Goal: Information Seeking & Learning: Find contact information

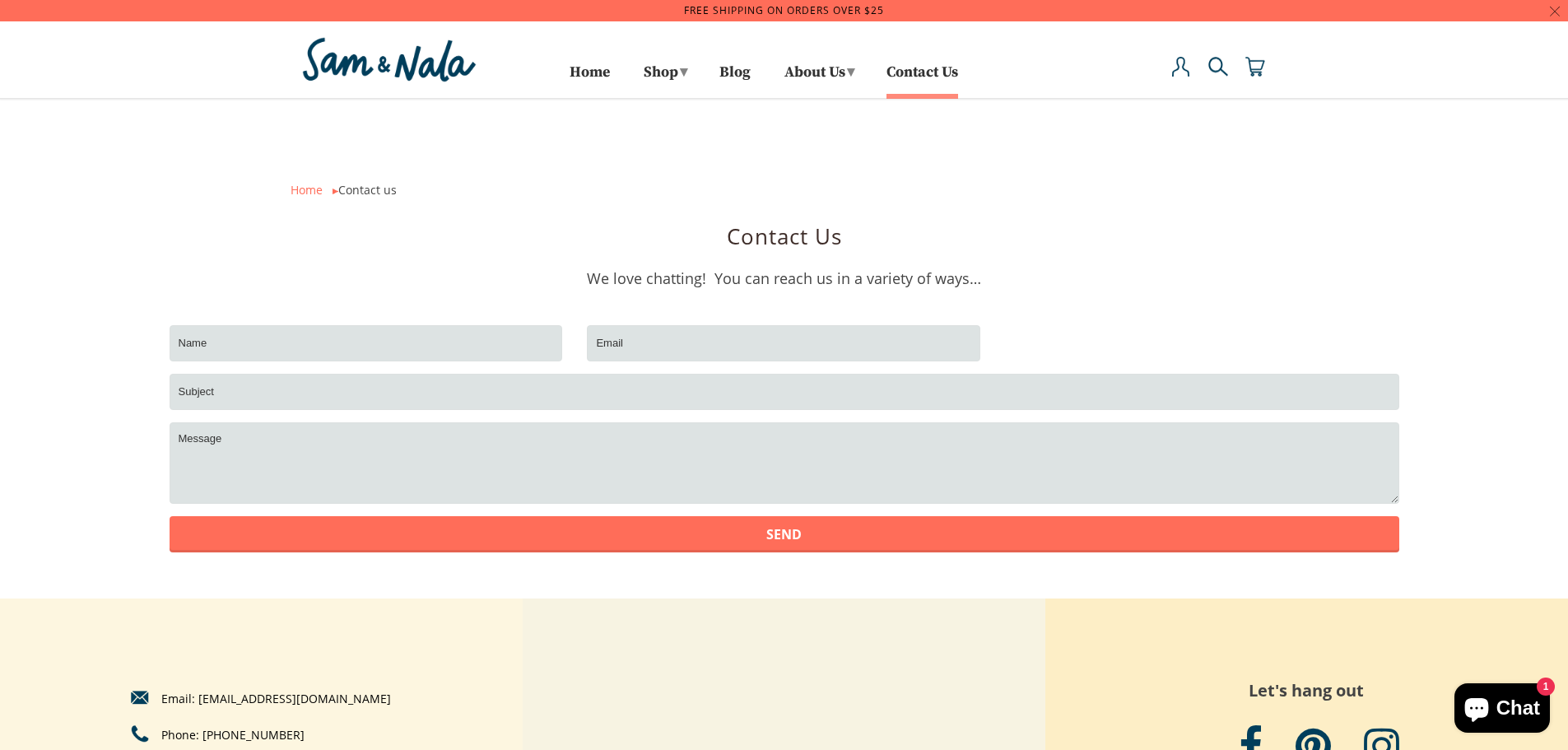
click at [451, 649] on div "Email: [EMAIL_ADDRESS][DOMAIN_NAME] Phone: [PHONE_NUMBER]" at bounding box center [261, 724] width 523 height 252
drag, startPoint x: 391, startPoint y: 702, endPoint x: 274, endPoint y: 702, distance: 117.0
click at [274, 702] on div "Email: [EMAIL_ADDRESS][DOMAIN_NAME] Phone: [PHONE_NUMBER]" at bounding box center [261, 724] width 523 height 252
click at [249, 674] on div "Email: [EMAIL_ADDRESS][DOMAIN_NAME] Phone: [PHONE_NUMBER]" at bounding box center [261, 724] width 523 height 252
drag, startPoint x: 191, startPoint y: 688, endPoint x: 360, endPoint y: 696, distance: 169.2
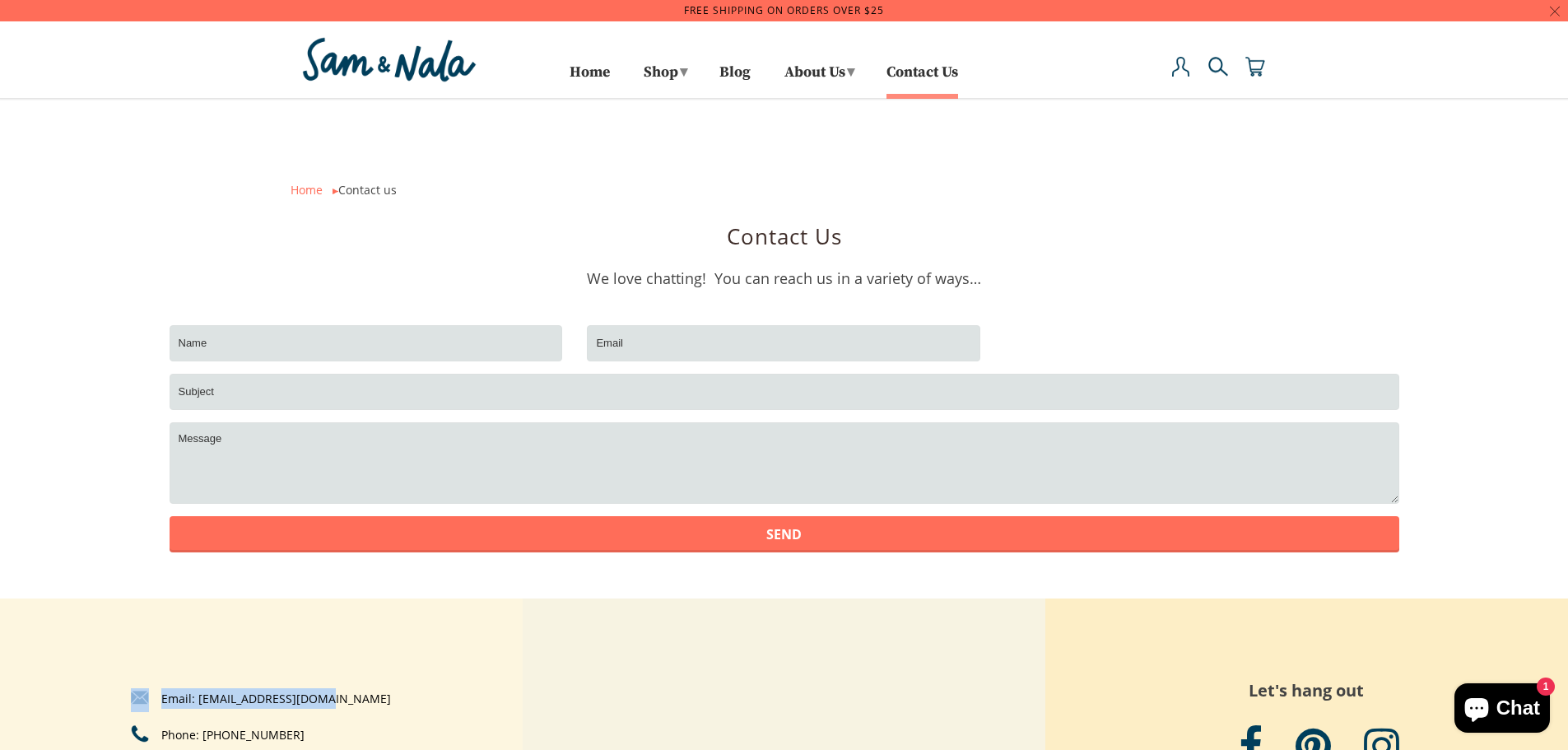
click at [360, 696] on div "Email: hello@SamAndNala.com Phone: 805-788-8038" at bounding box center [261, 724] width 523 height 252
copy link "Email: hello@SamAndNala.com"
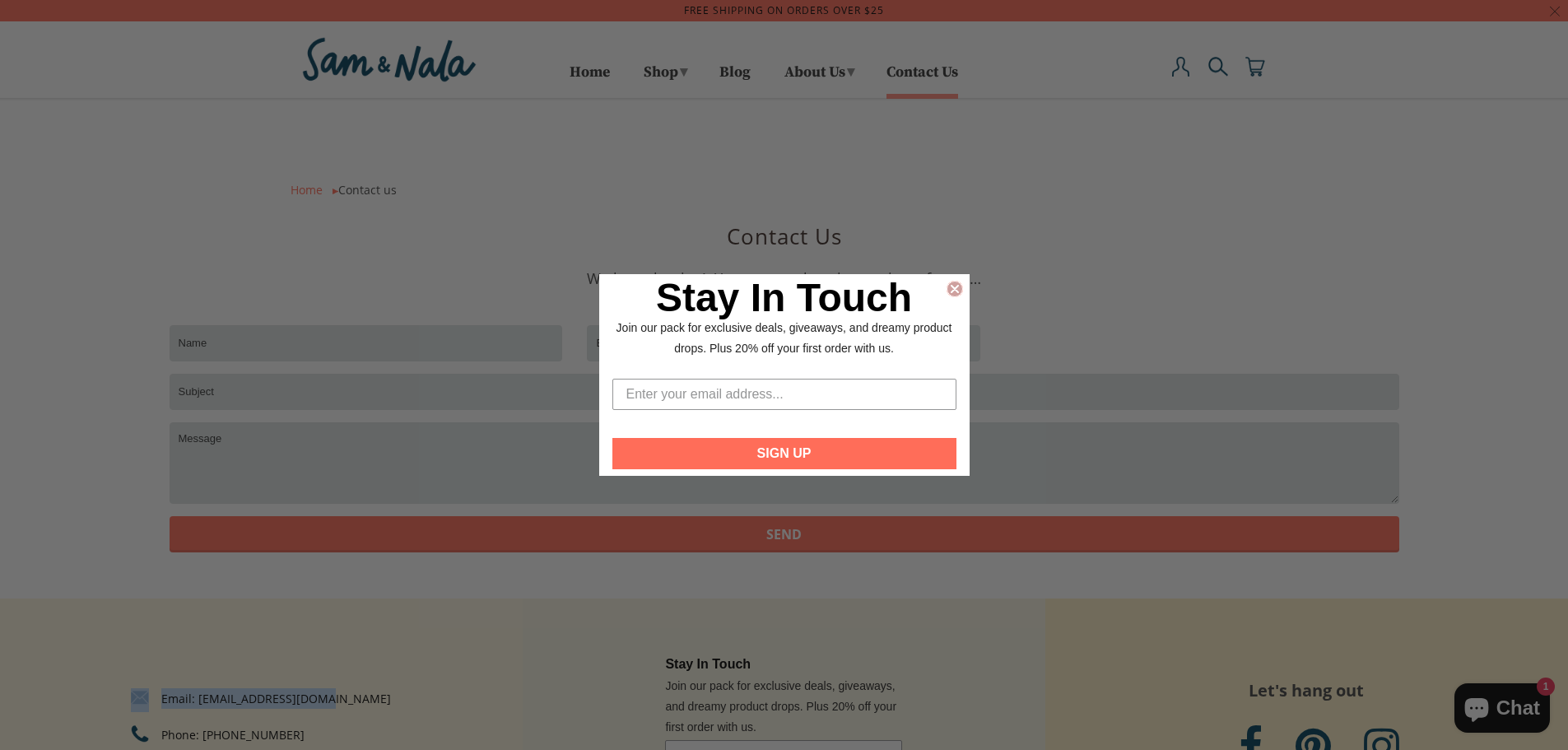
click at [959, 289] on circle "Close dialog" at bounding box center [954, 288] width 15 height 15
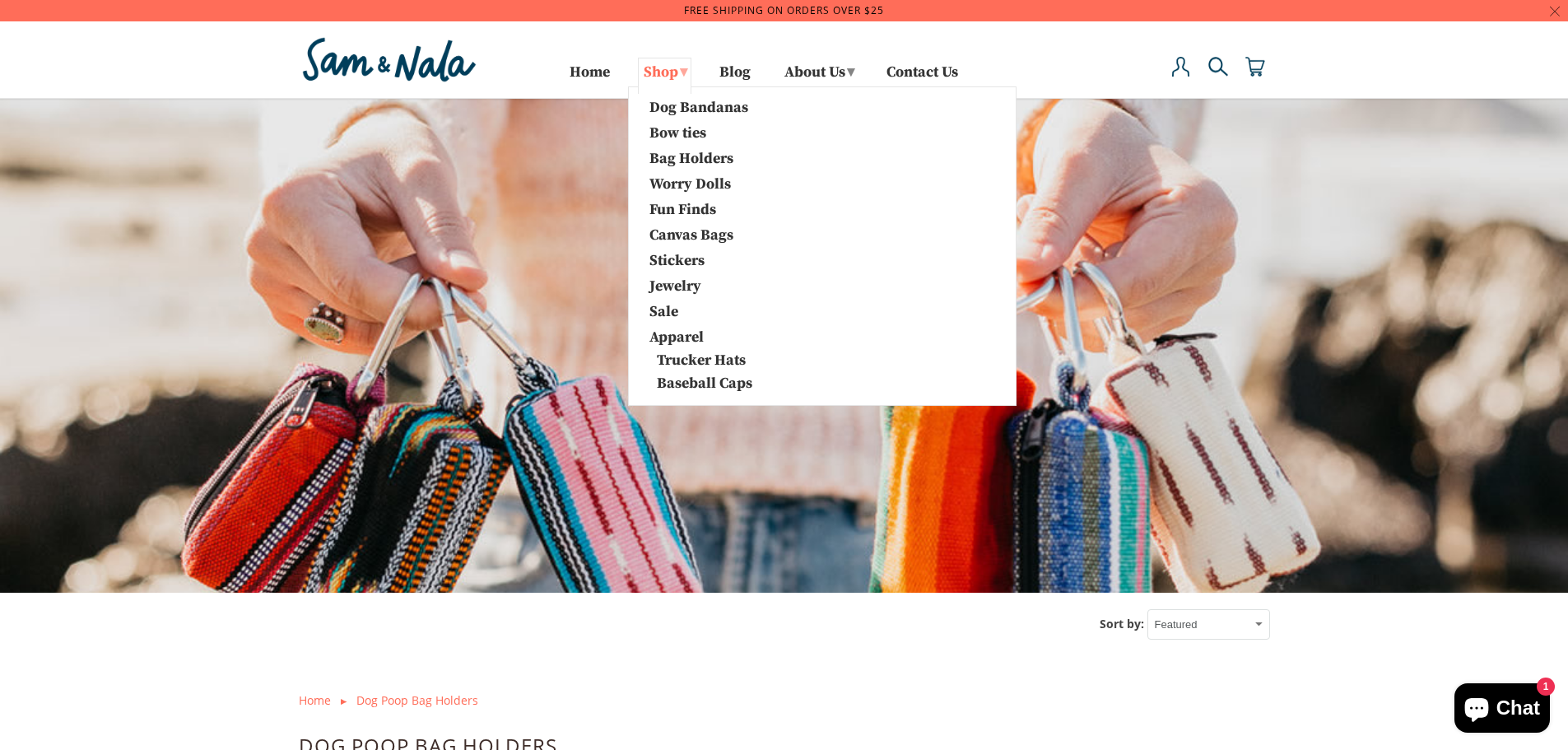
click at [661, 71] on link "Shop ▾" at bounding box center [664, 76] width 54 height 37
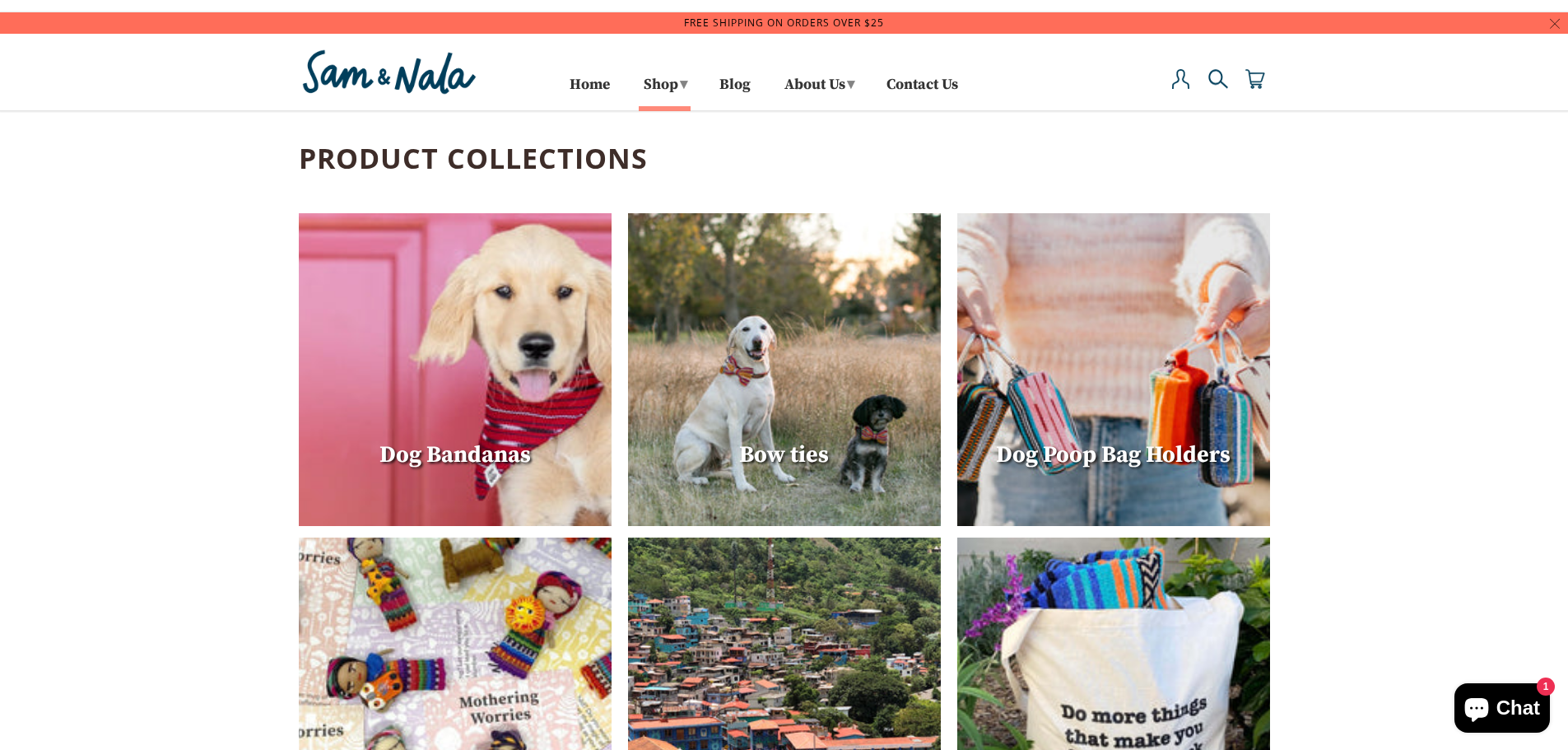
click at [1220, 82] on img at bounding box center [1218, 78] width 20 height 20
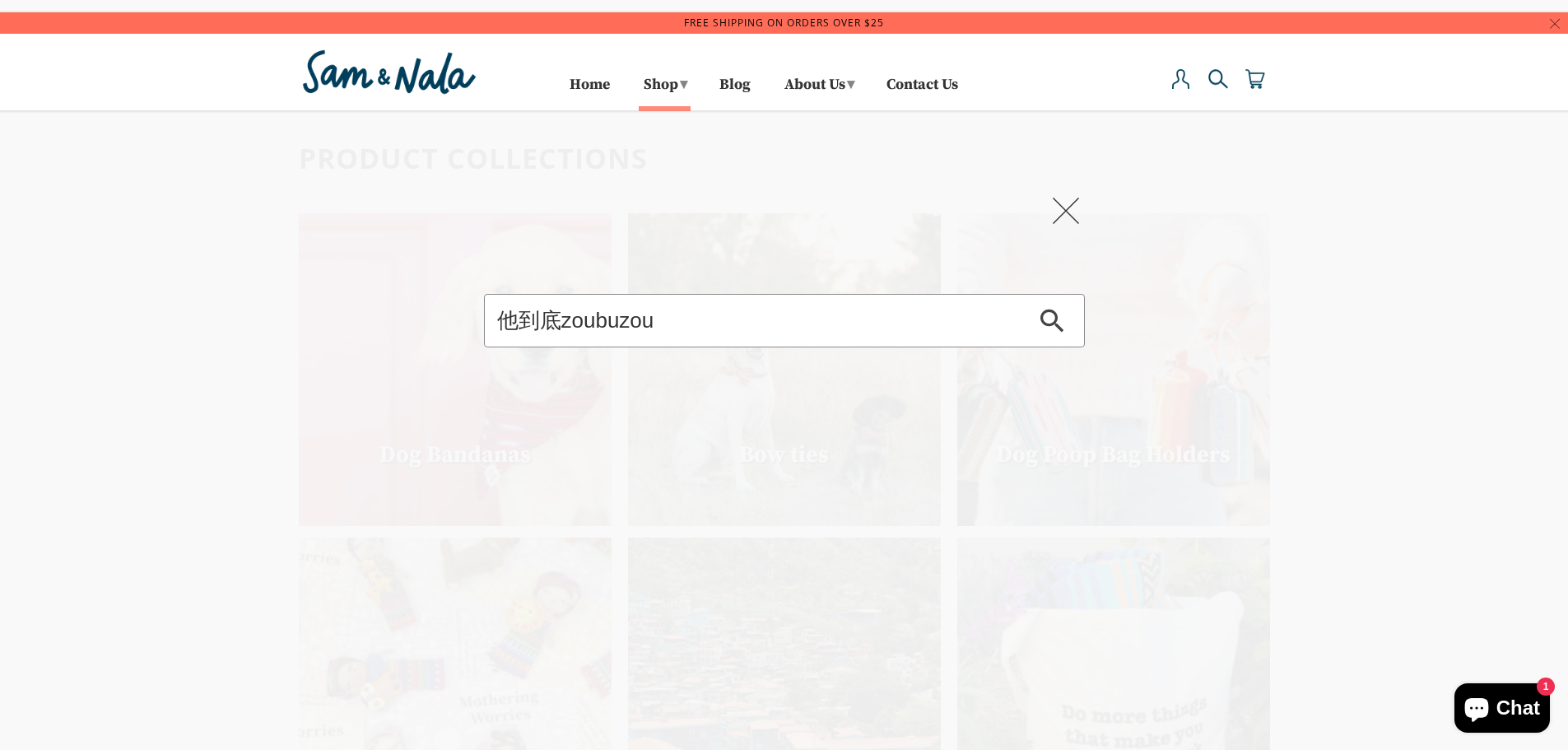
type input "他到底走不走"
click at [1055, 204] on span at bounding box center [1069, 212] width 32 height 30
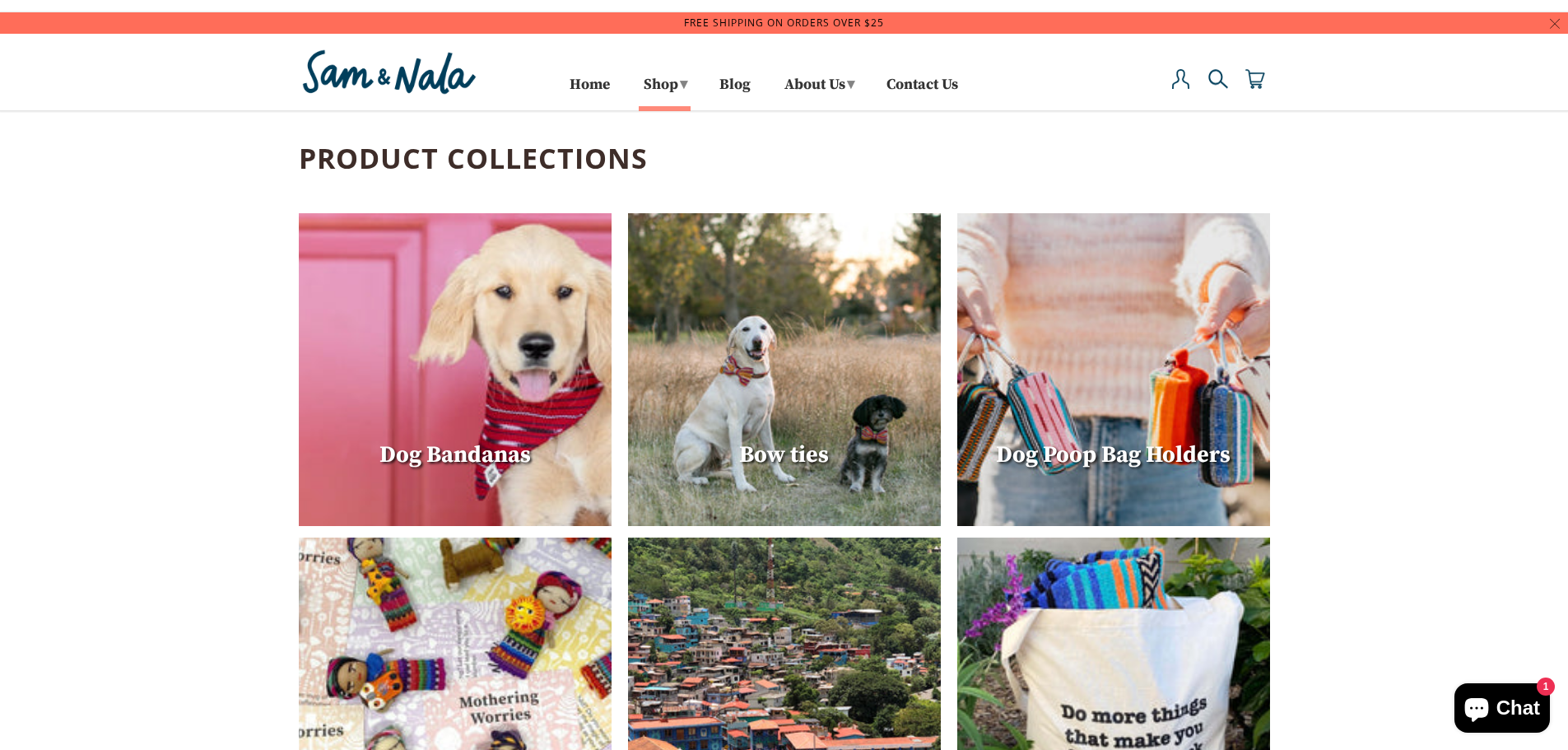
click at [900, 338] on img at bounding box center [785, 370] width 313 height 313
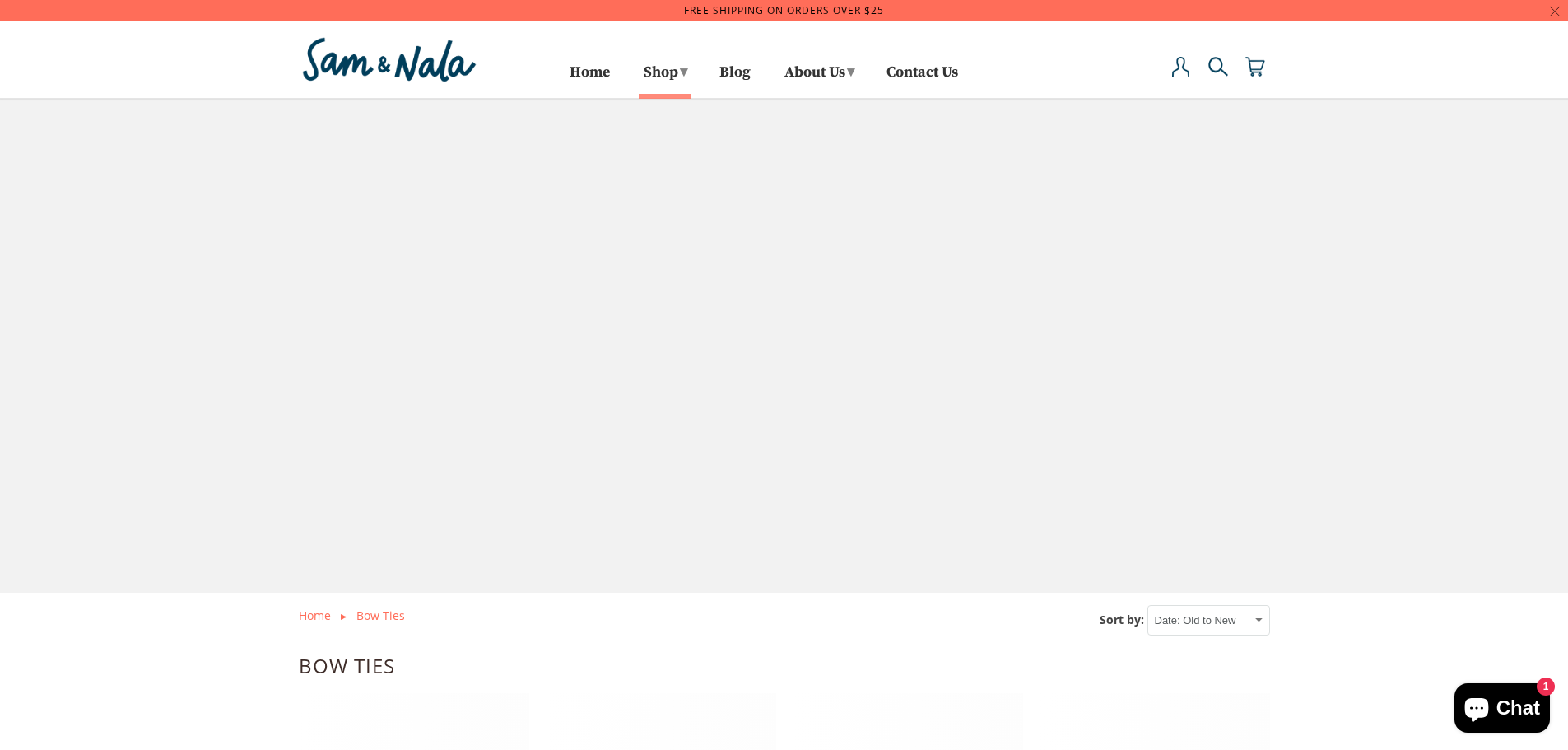
select select "created-ascending"
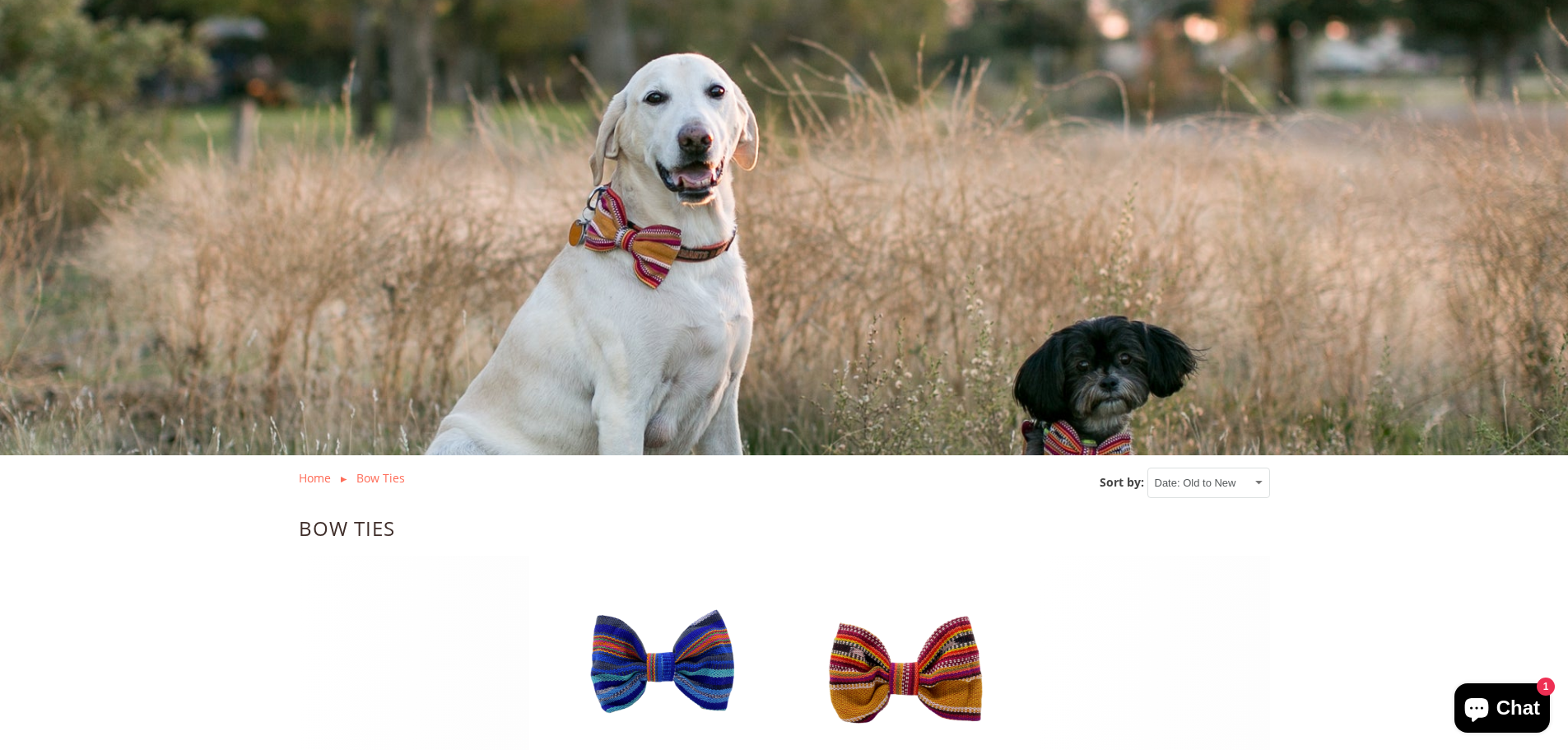
scroll to position [329, 0]
